Goal: Find contact information

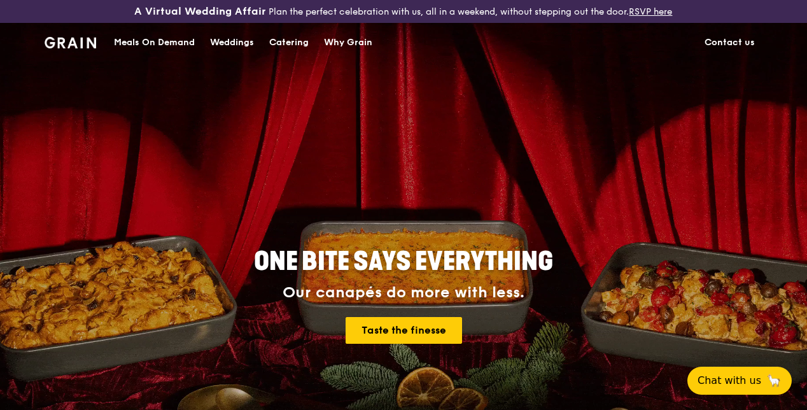
click at [714, 47] on link "Contact us" at bounding box center [729, 43] width 66 height 38
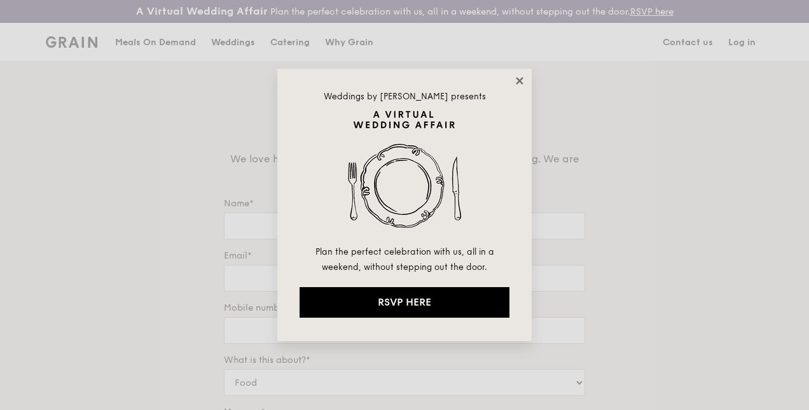
click at [518, 79] on icon at bounding box center [519, 80] width 7 height 7
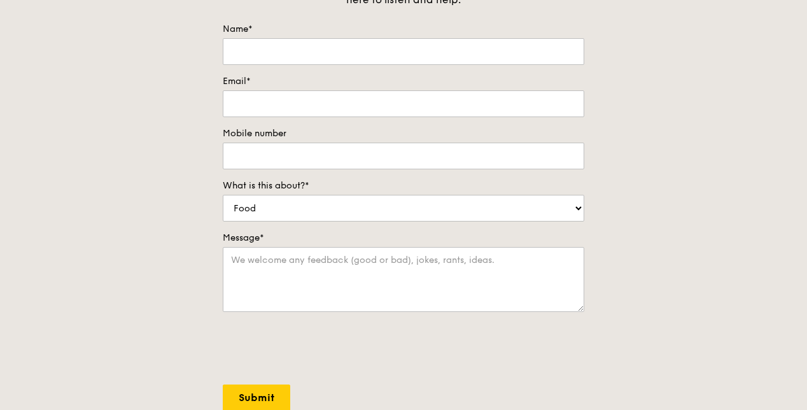
scroll to position [382, 0]
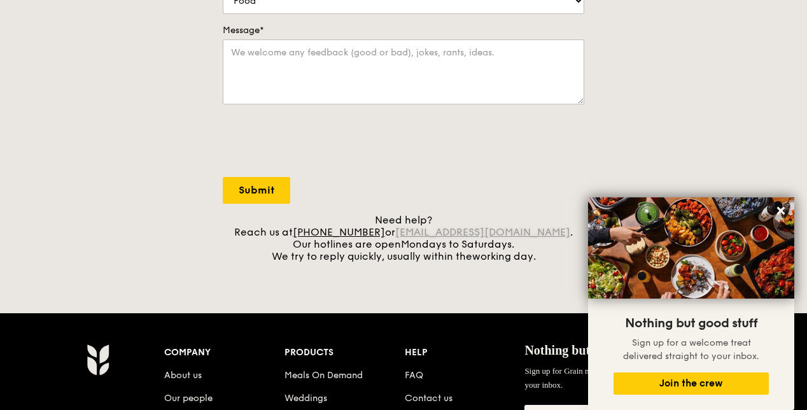
click at [495, 238] on link "[EMAIL_ADDRESS][DOMAIN_NAME]" at bounding box center [482, 232] width 175 height 12
